Goal: Task Accomplishment & Management: Use online tool/utility

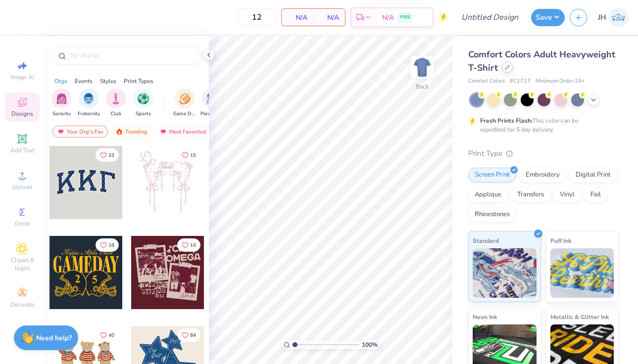
click at [502, 65] on div at bounding box center [507, 67] width 11 height 11
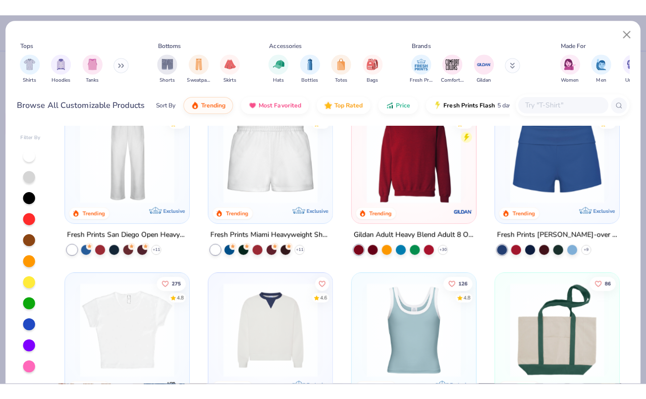
scroll to position [549, 0]
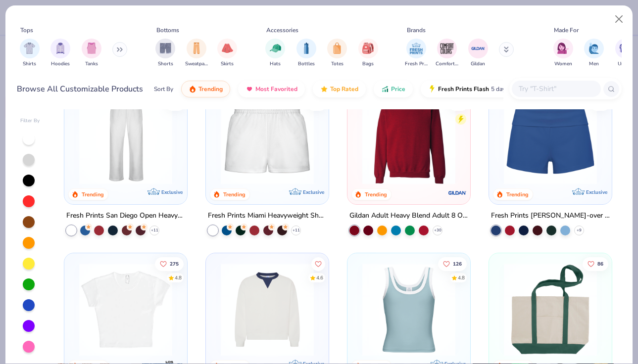
click at [389, 157] on img at bounding box center [408, 138] width 103 height 93
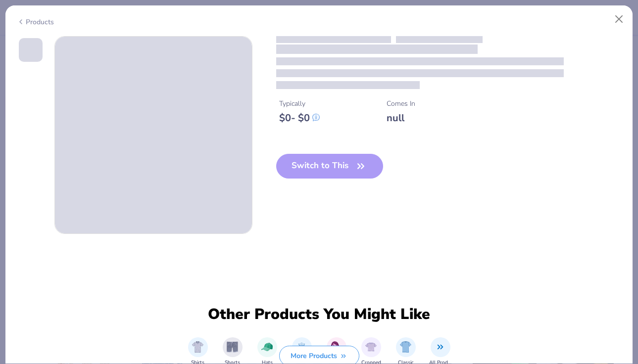
drag, startPoint x: 389, startPoint y: 157, endPoint x: 307, endPoint y: 261, distance: 131.5
click at [310, 234] on div "Typically $ 0 - $ 0 Comes In null Switch to This" at bounding box center [319, 135] width 605 height 198
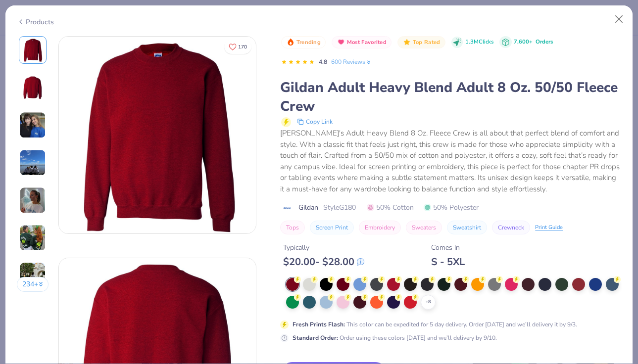
click at [307, 261] on div "$ 20.00 - $ 28.00" at bounding box center [323, 262] width 81 height 12
click at [323, 354] on div "Trending Most Favorited Top Rated 1.3M Clicks 7,600+ Orders 4.8 600 Reviews Gil…" at bounding box center [450, 219] width 341 height 367
click at [403, 309] on div "+ 8 Fresh Prints Flash : This color can be expedited for 5 day delivery. Order …" at bounding box center [450, 310] width 341 height 64
drag, startPoint x: 403, startPoint y: 309, endPoint x: 375, endPoint y: 305, distance: 27.6
click at [375, 305] on div at bounding box center [376, 301] width 13 height 13
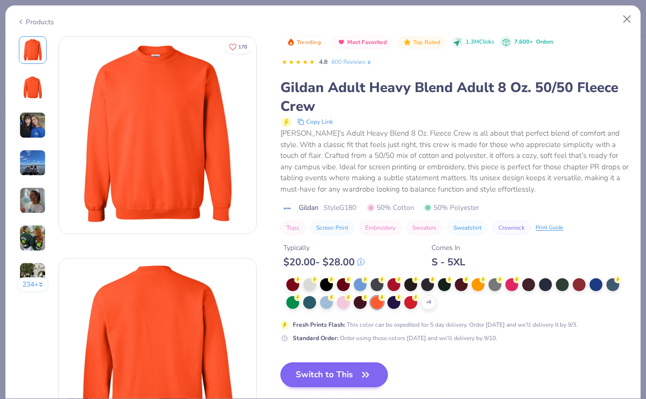
click at [336, 364] on button "Switch to This" at bounding box center [333, 374] width 107 height 25
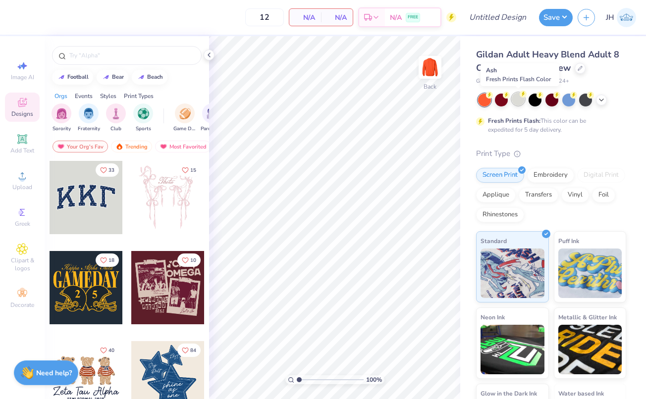
click at [517, 101] on div at bounding box center [517, 99] width 13 height 13
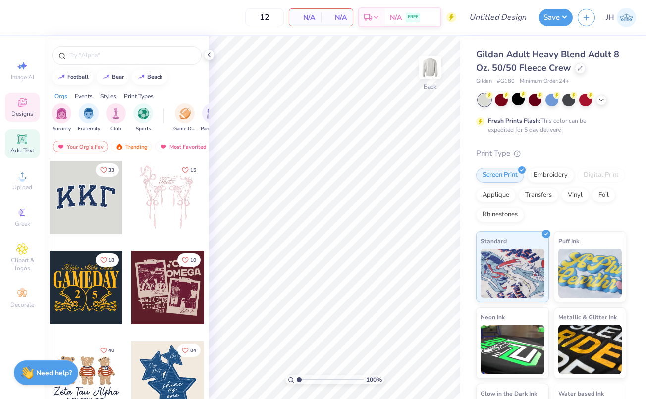
click at [27, 144] on icon at bounding box center [22, 139] width 12 height 12
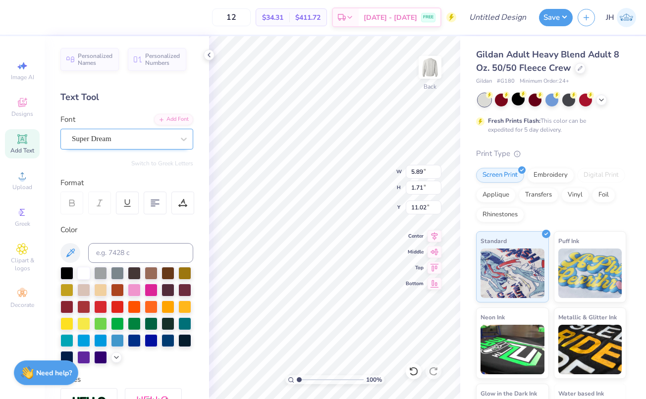
click at [149, 132] on div at bounding box center [123, 138] width 102 height 13
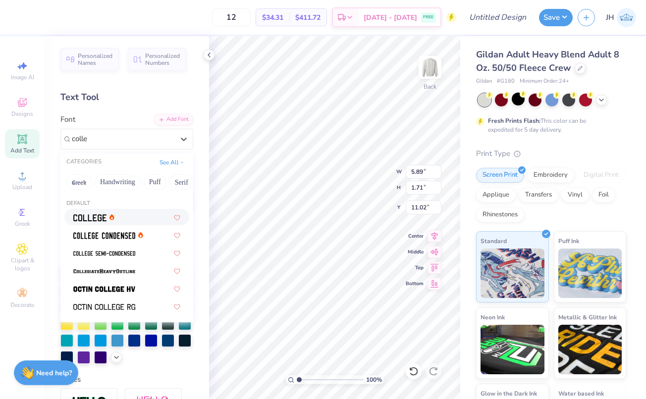
click at [107, 218] on div at bounding box center [93, 217] width 41 height 10
type input "colle"
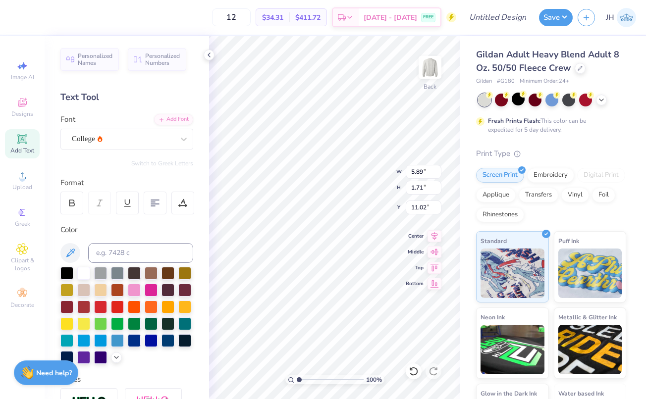
type input "5.35"
type input "1.66"
type input "11.04"
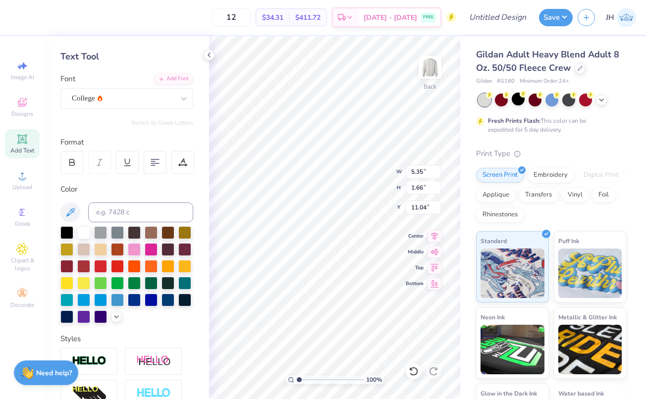
scroll to position [40, 0]
click at [69, 267] on div at bounding box center [66, 265] width 13 height 13
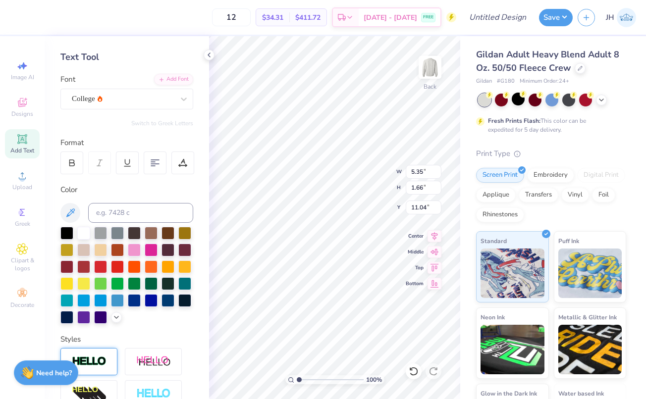
click at [103, 356] on img at bounding box center [89, 361] width 35 height 11
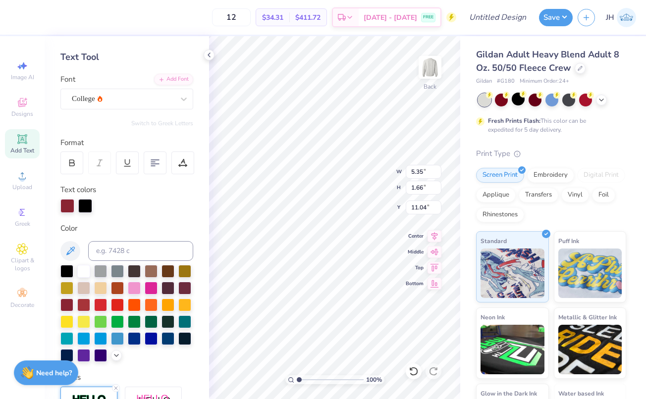
type input "5.38"
type input "1.70"
type input "11.03"
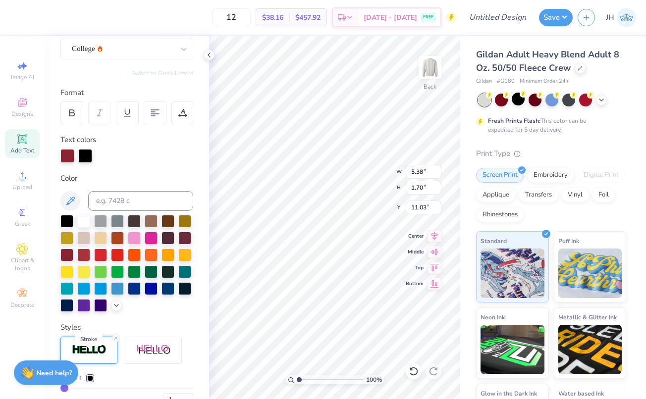
scroll to position [99, 0]
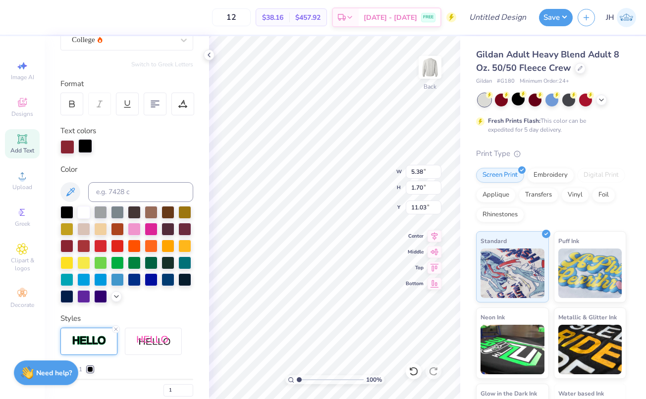
click at [83, 146] on div at bounding box center [85, 146] width 14 height 14
click at [84, 213] on div at bounding box center [83, 211] width 13 height 13
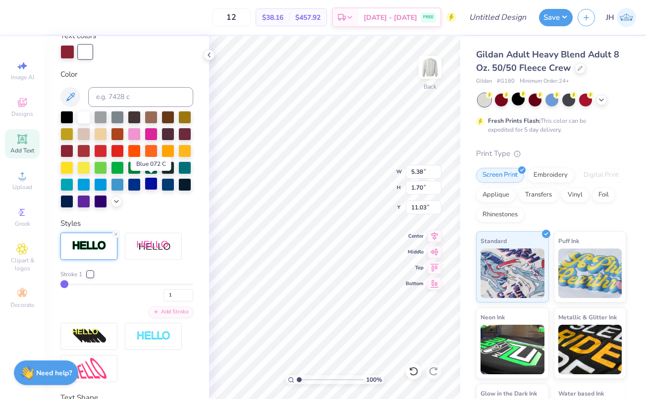
scroll to position [195, 0]
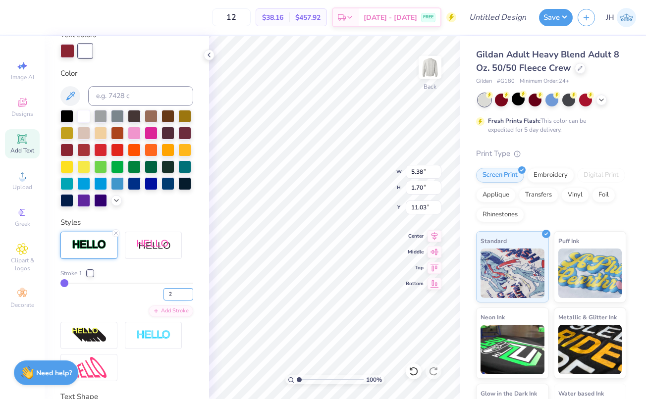
click at [189, 293] on input "2" at bounding box center [178, 294] width 30 height 12
type input "3"
click at [189, 293] on input "3" at bounding box center [178, 294] width 30 height 12
type input "3"
type textarea "T"
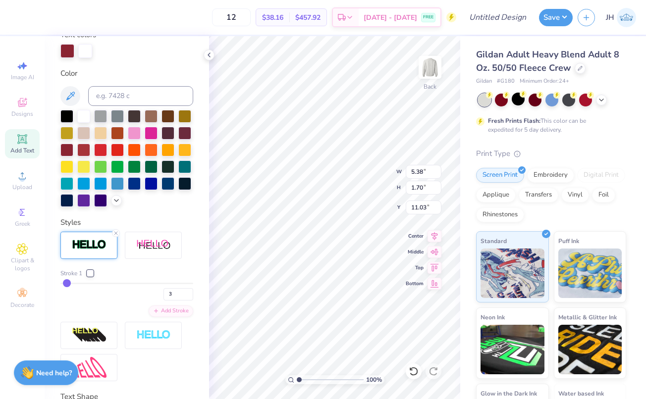
scroll to position [0, 1]
type textarea "ALPHA CHI"
click at [557, 172] on div "Embroidery" at bounding box center [550, 173] width 47 height 15
type input "11.04"
type input "1.76"
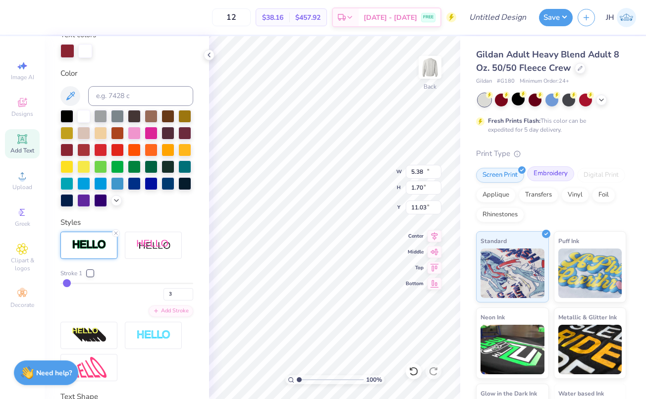
type input "10.99"
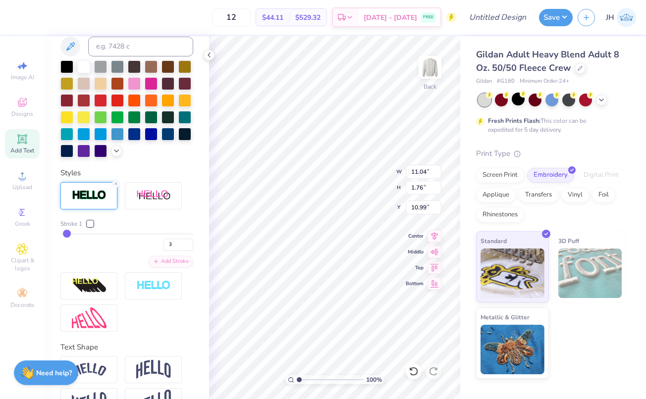
scroll to position [256, 0]
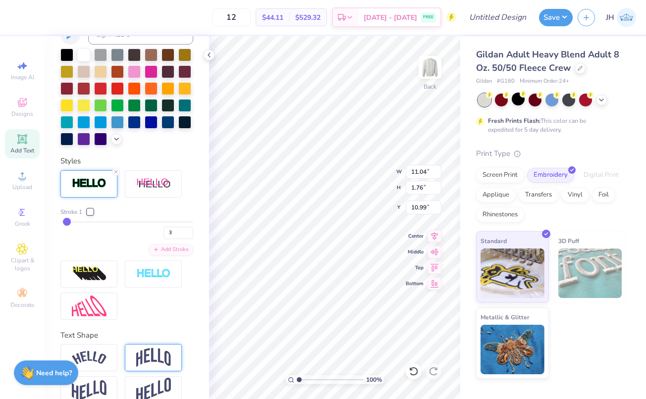
click at [160, 352] on img at bounding box center [153, 357] width 35 height 19
type input "4.02"
type input "9.86"
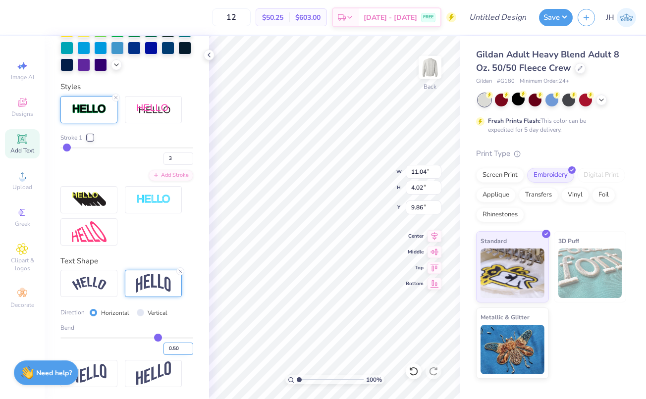
scroll to position [331, 0]
click at [190, 352] on input "0.50" at bounding box center [178, 349] width 30 height 12
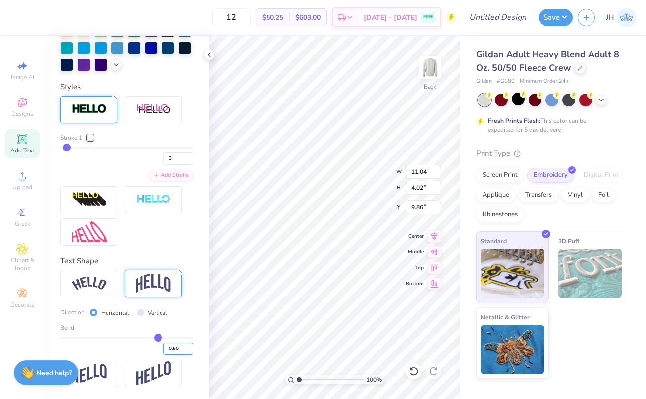
click at [185, 349] on input "0.50" at bounding box center [178, 349] width 30 height 12
type input "0.30"
type input "0.3"
type input "3.07"
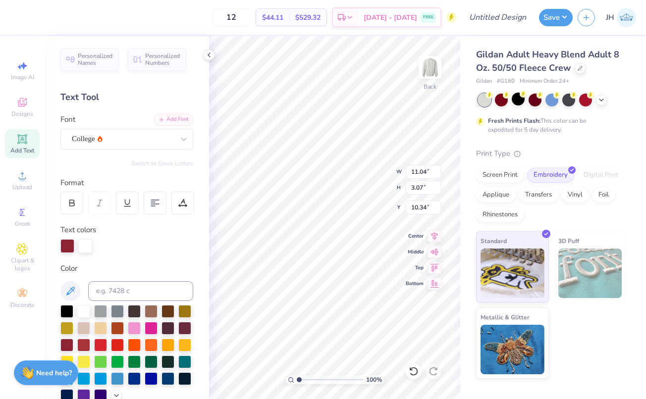
scroll to position [0, 0]
click at [426, 237] on div "Center" at bounding box center [423, 235] width 36 height 12
click at [434, 266] on icon at bounding box center [434, 266] width 14 height 12
type input "5.31"
